Goal: Information Seeking & Learning: Stay updated

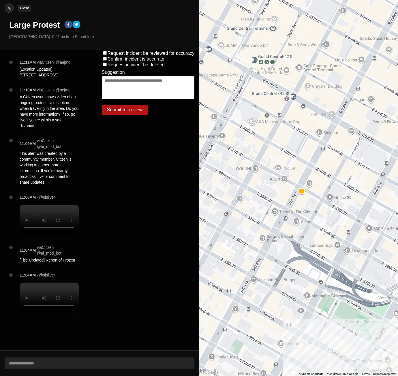
click at [11, 6] on img at bounding box center [9, 8] width 6 height 6
select select "*"
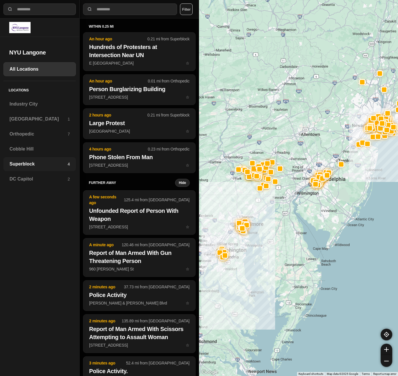
click at [24, 162] on h3 "Superblock" at bounding box center [39, 164] width 58 height 7
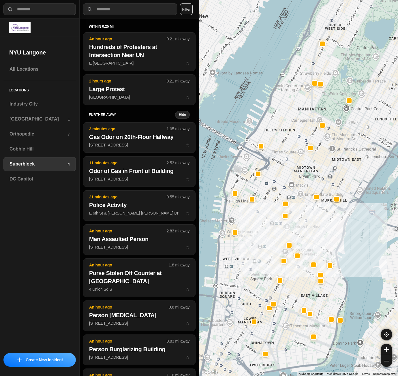
drag, startPoint x: 282, startPoint y: 245, endPoint x: 322, endPoint y: 231, distance: 42.3
click at [322, 231] on div at bounding box center [298, 188] width 199 height 376
click at [39, 122] on h3 "[GEOGRAPHIC_DATA]" at bounding box center [39, 119] width 58 height 7
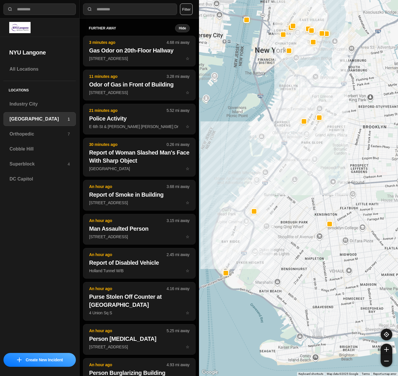
drag, startPoint x: 358, startPoint y: 191, endPoint x: 333, endPoint y: 206, distance: 29.0
